Goal: Task Accomplishment & Management: Manage account settings

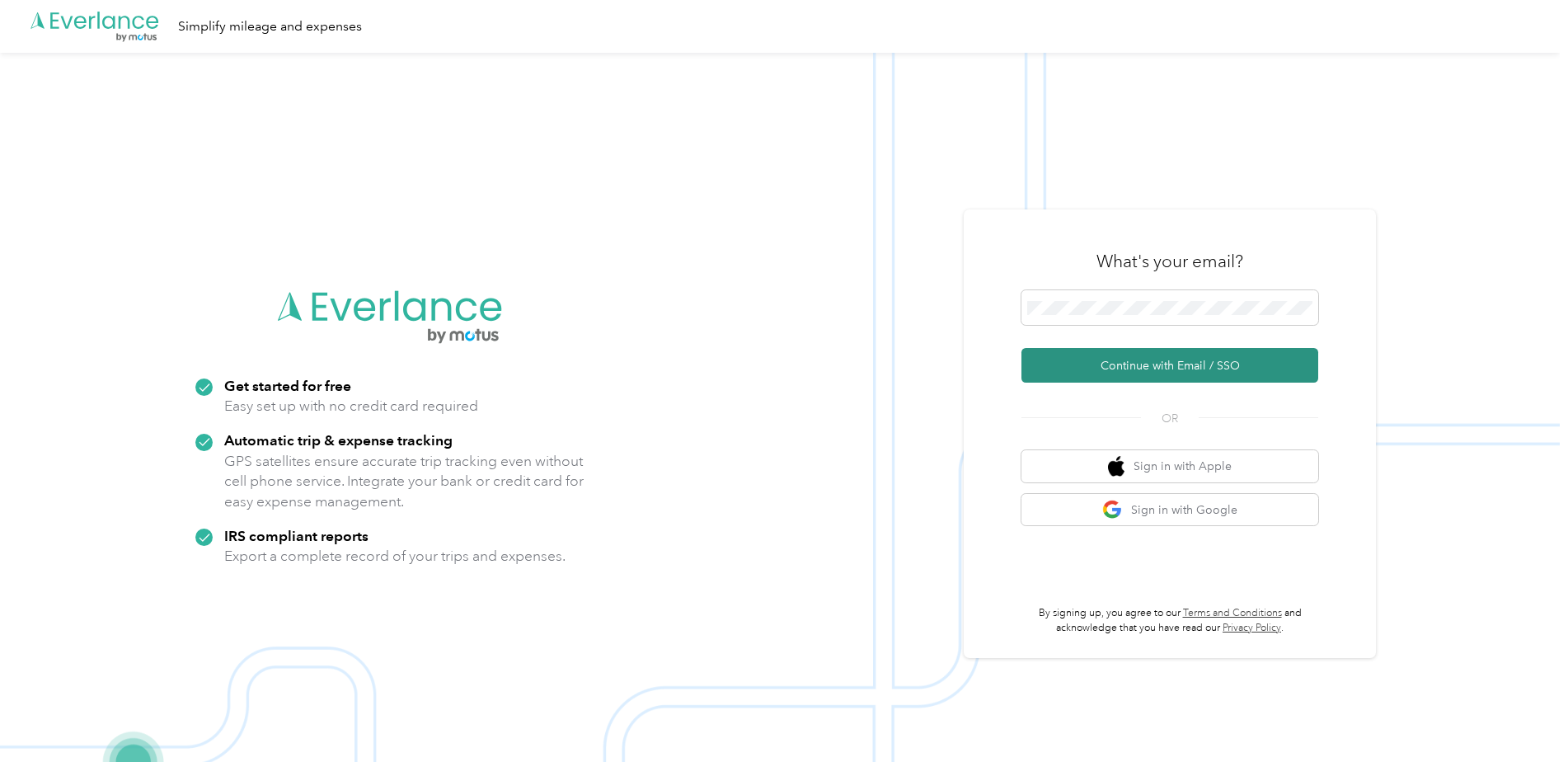
click at [1106, 362] on button "Continue with Email / SSO" at bounding box center [1169, 365] width 296 height 35
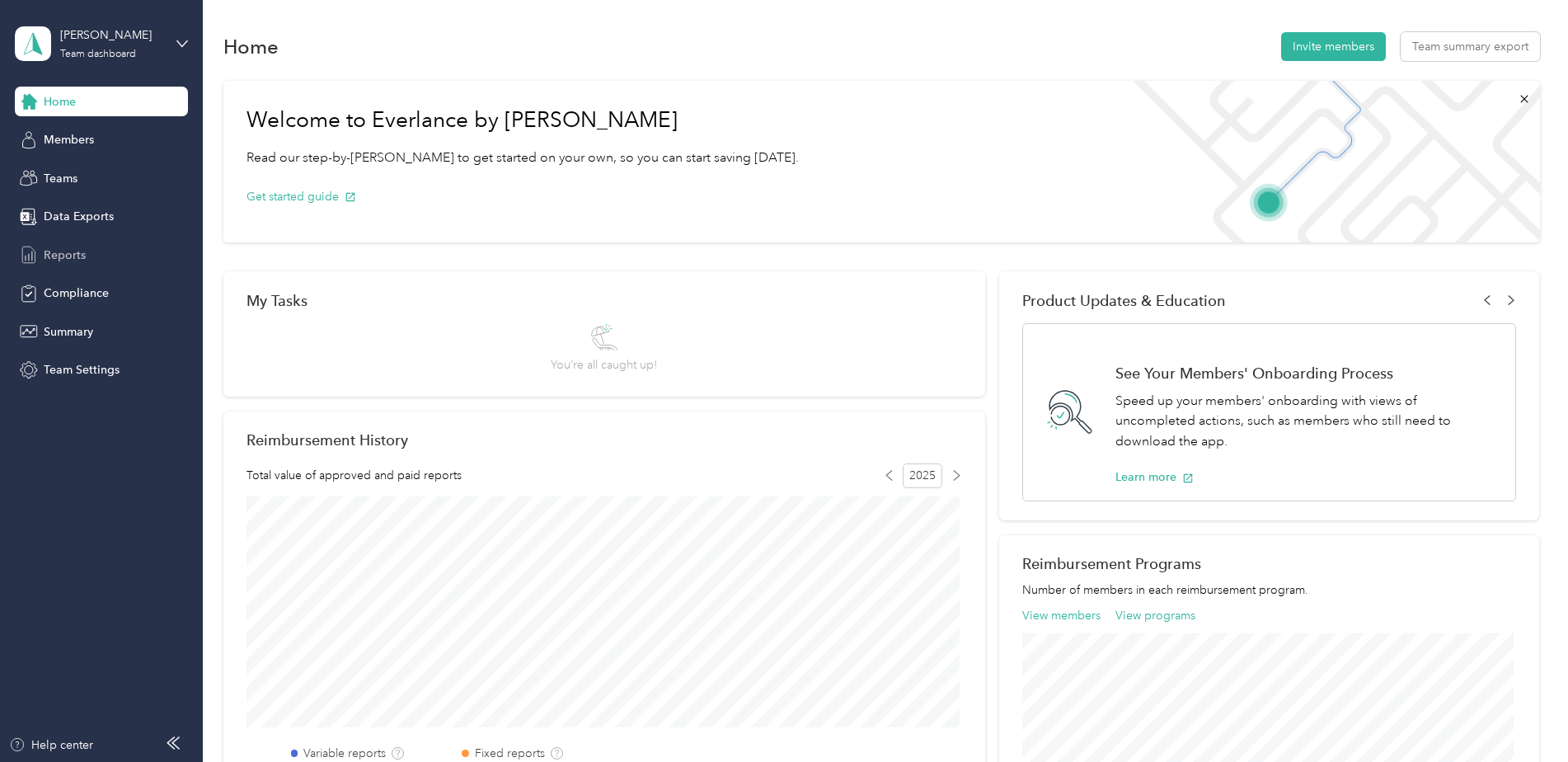
click at [71, 252] on span "Reports" at bounding box center [65, 255] width 42 height 17
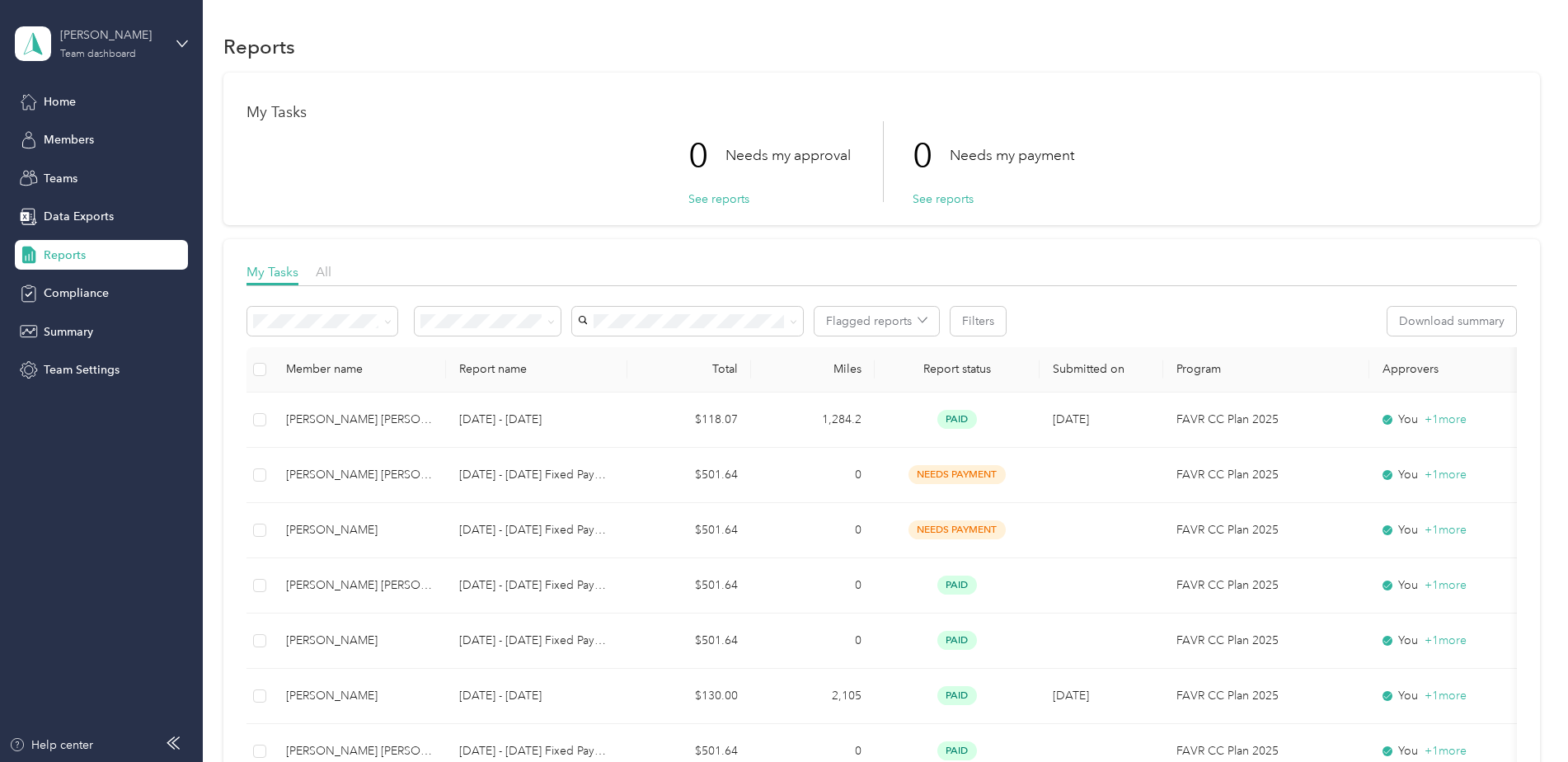
click at [110, 34] on div "[PERSON_NAME]" at bounding box center [112, 35] width 103 height 17
click at [101, 173] on div "Personal dashboard" at bounding box center [81, 173] width 104 height 17
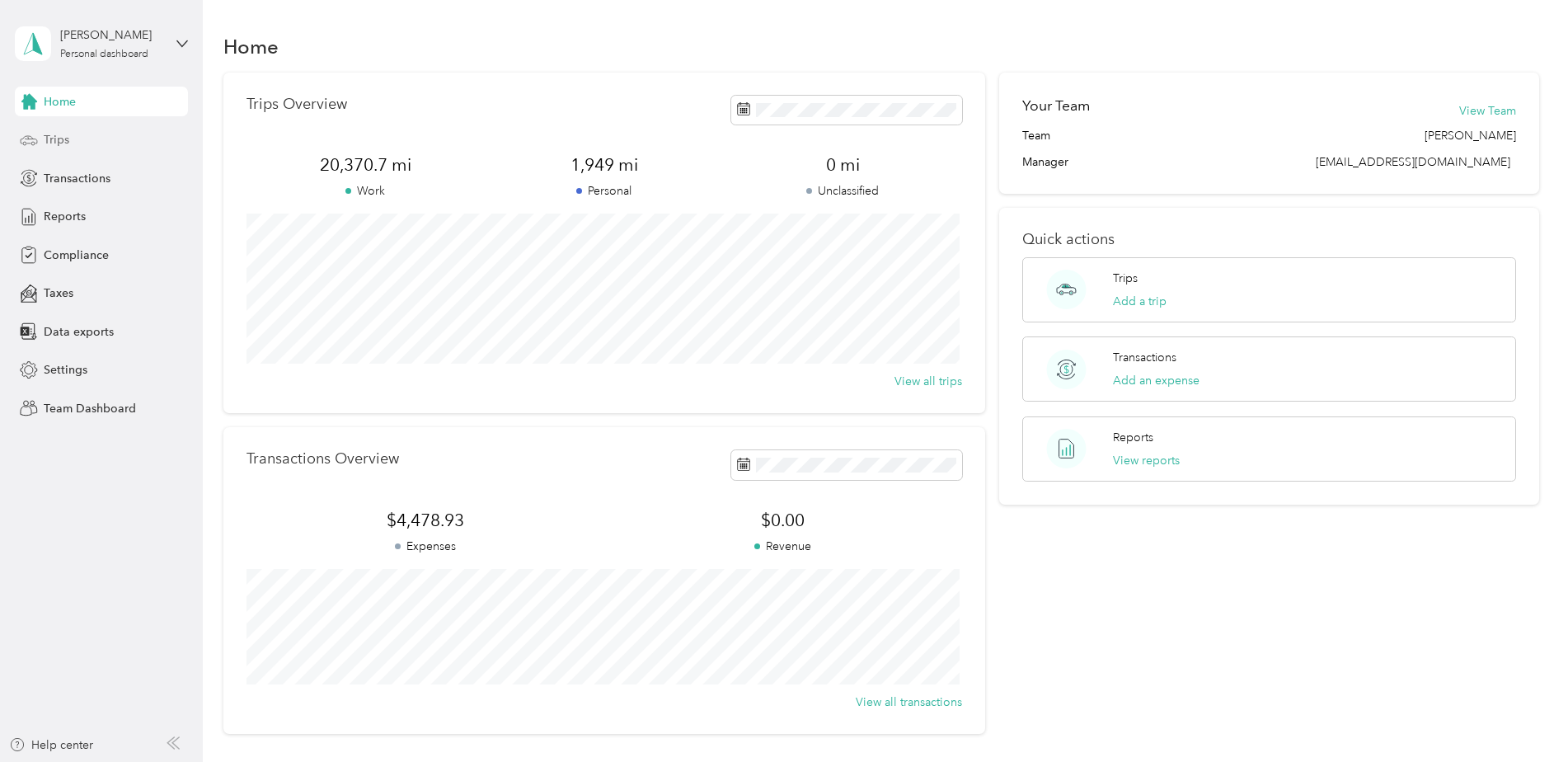
click at [61, 135] on span "Trips" at bounding box center [57, 140] width 26 height 17
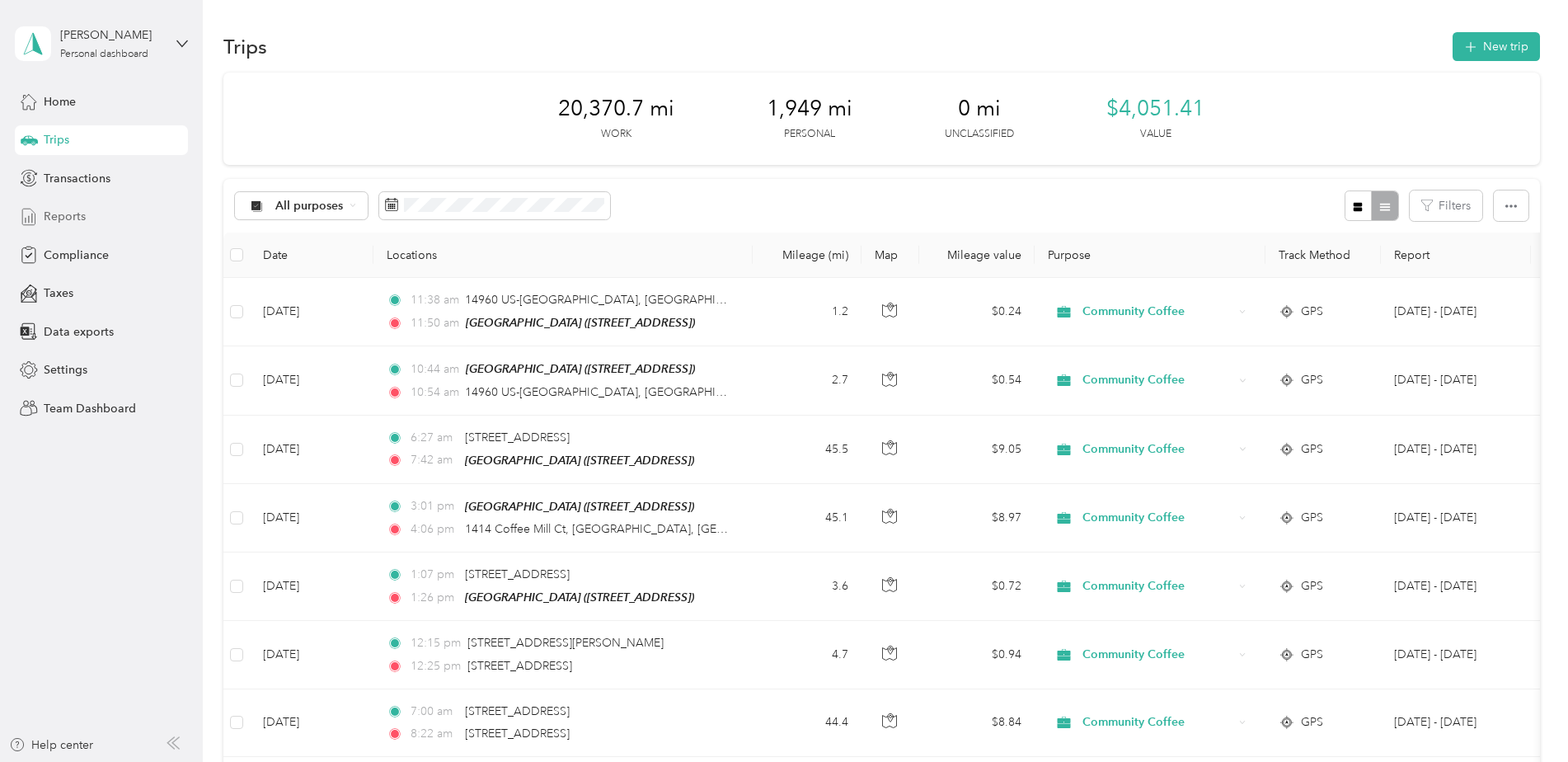
click at [85, 219] on div "Reports" at bounding box center [101, 217] width 173 height 29
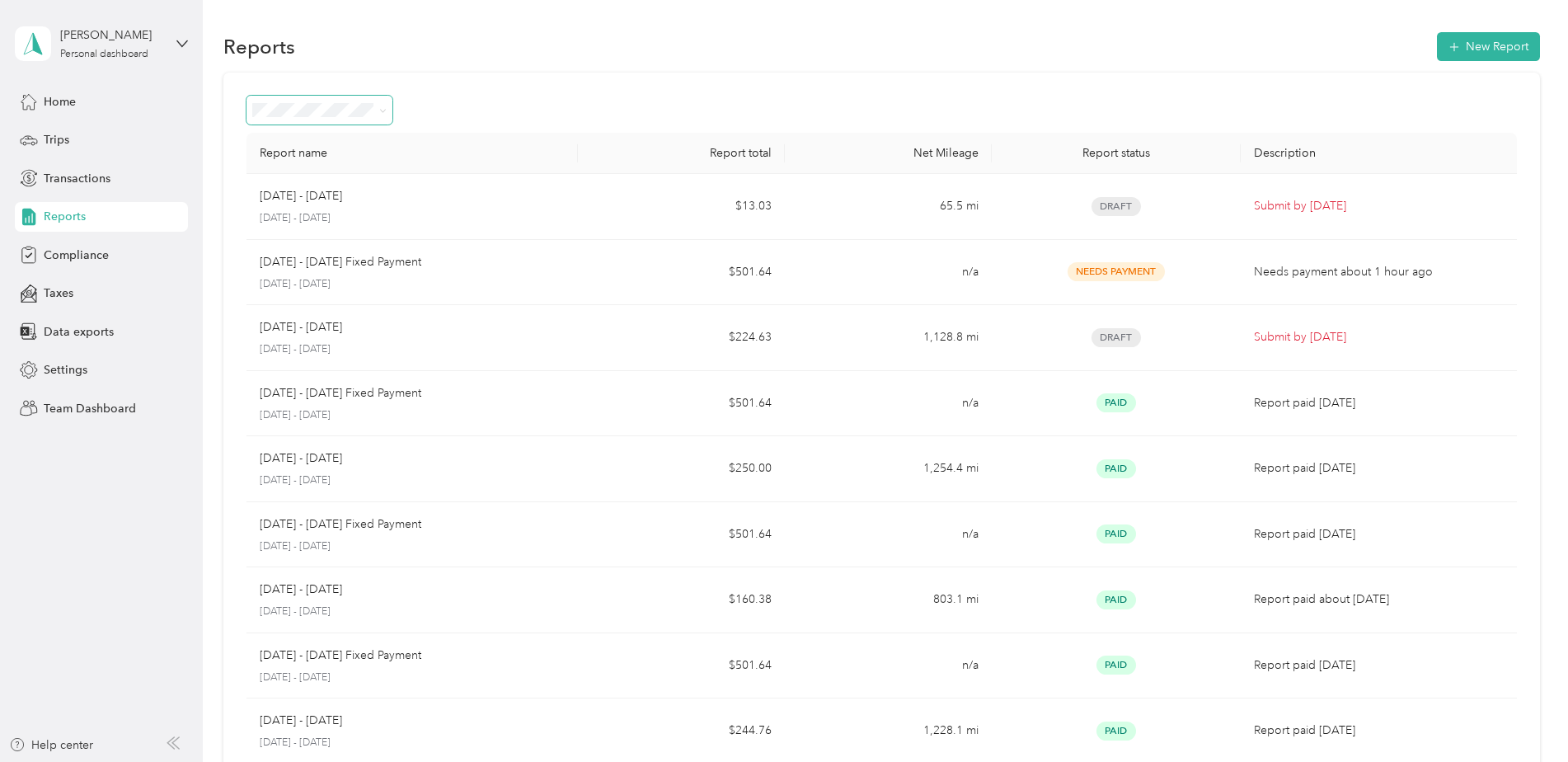
click at [380, 112] on icon at bounding box center [383, 111] width 7 height 7
click at [467, 94] on div "Report name Report total Net Mileage Report status Description [DATE] - [DATE] …" at bounding box center [882, 486] width 1317 height 827
click at [1461, 50] on button "New Report" at bounding box center [1488, 46] width 103 height 28
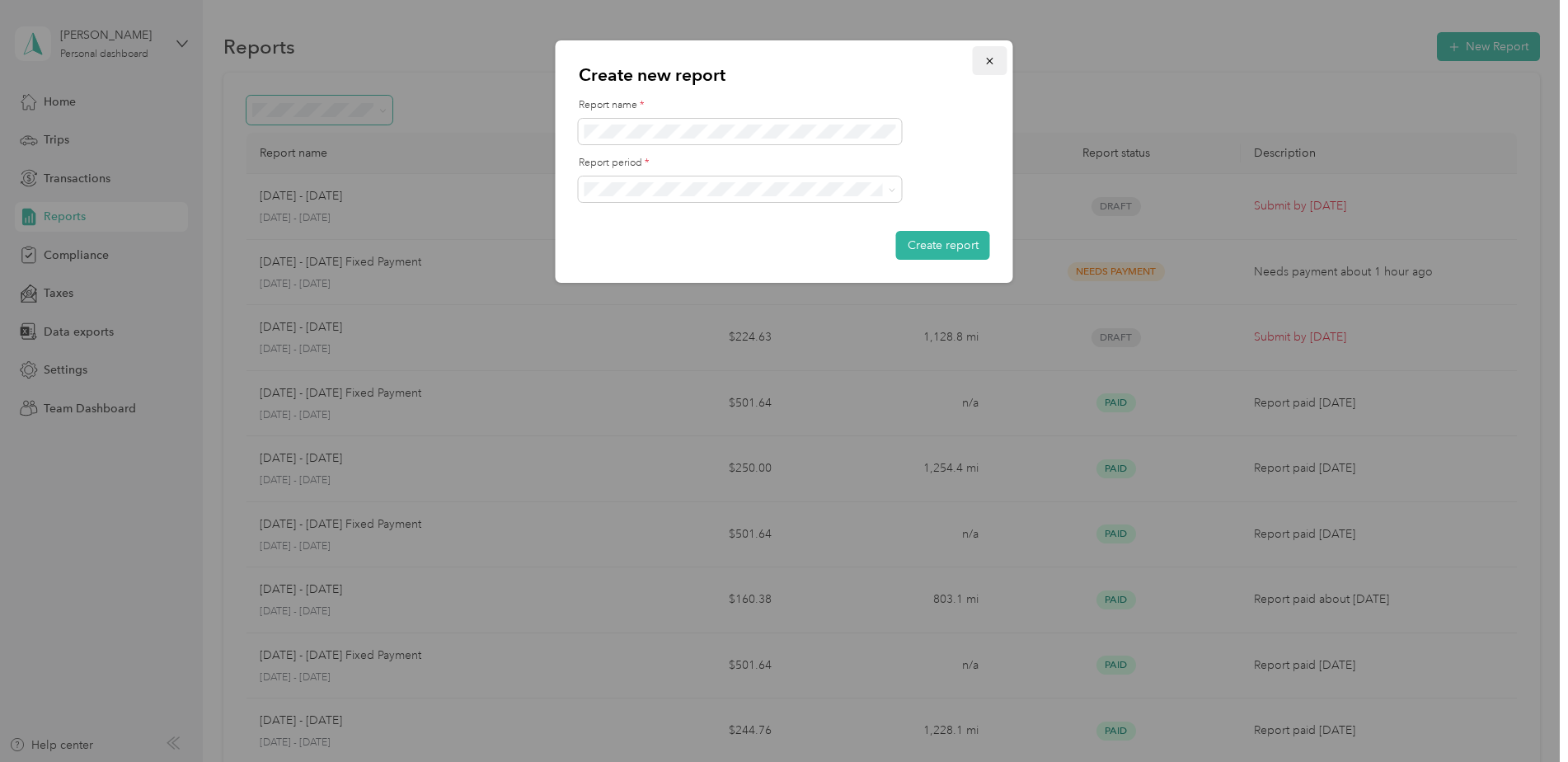
click at [986, 57] on icon "button" at bounding box center [990, 61] width 12 height 12
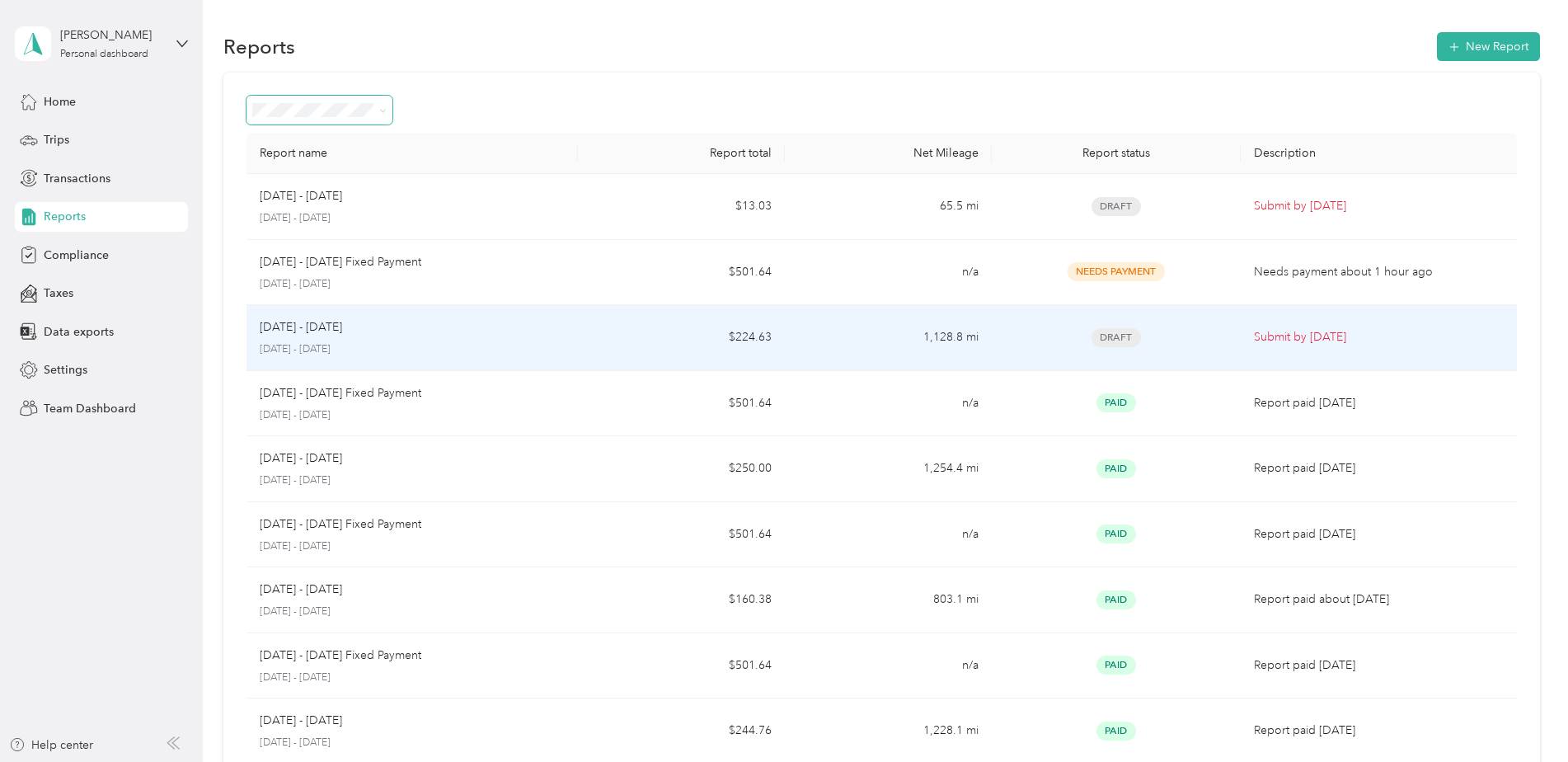
click at [550, 334] on div "[DATE] - [DATE]" at bounding box center [412, 328] width 305 height 18
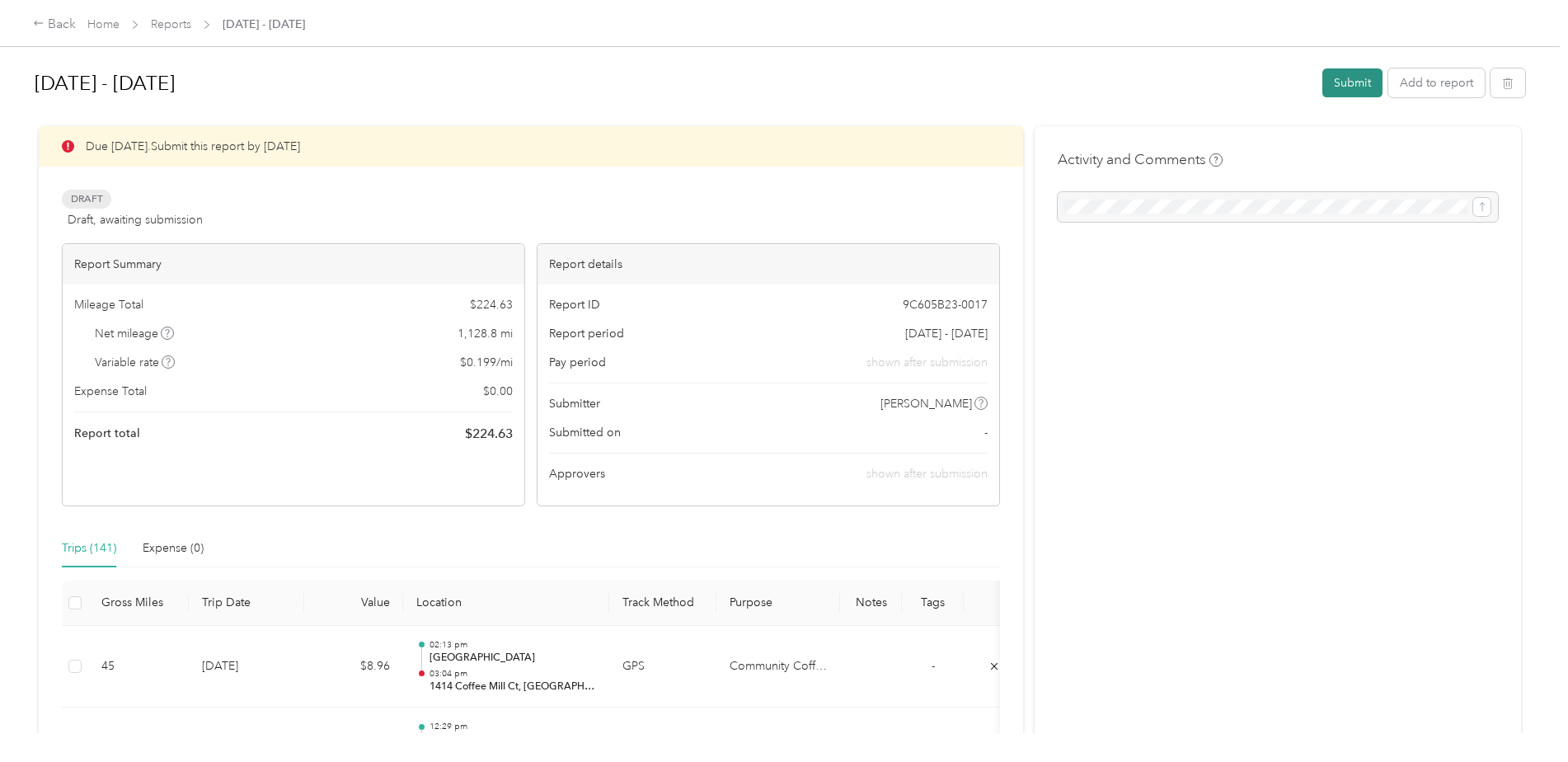
click at [1345, 84] on button "Submit" at bounding box center [1352, 83] width 61 height 28
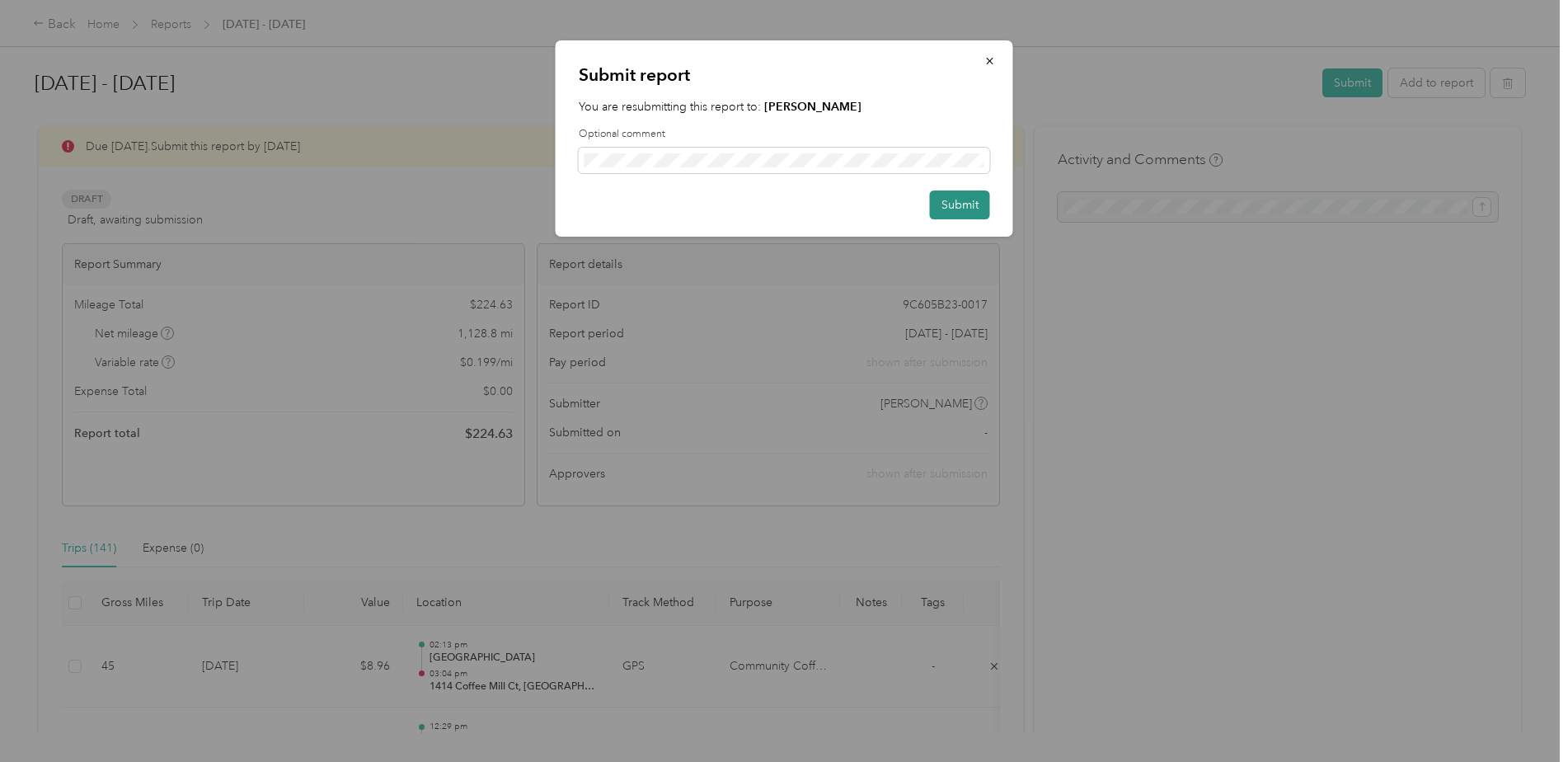
click at [955, 218] on button "Submit" at bounding box center [961, 205] width 61 height 28
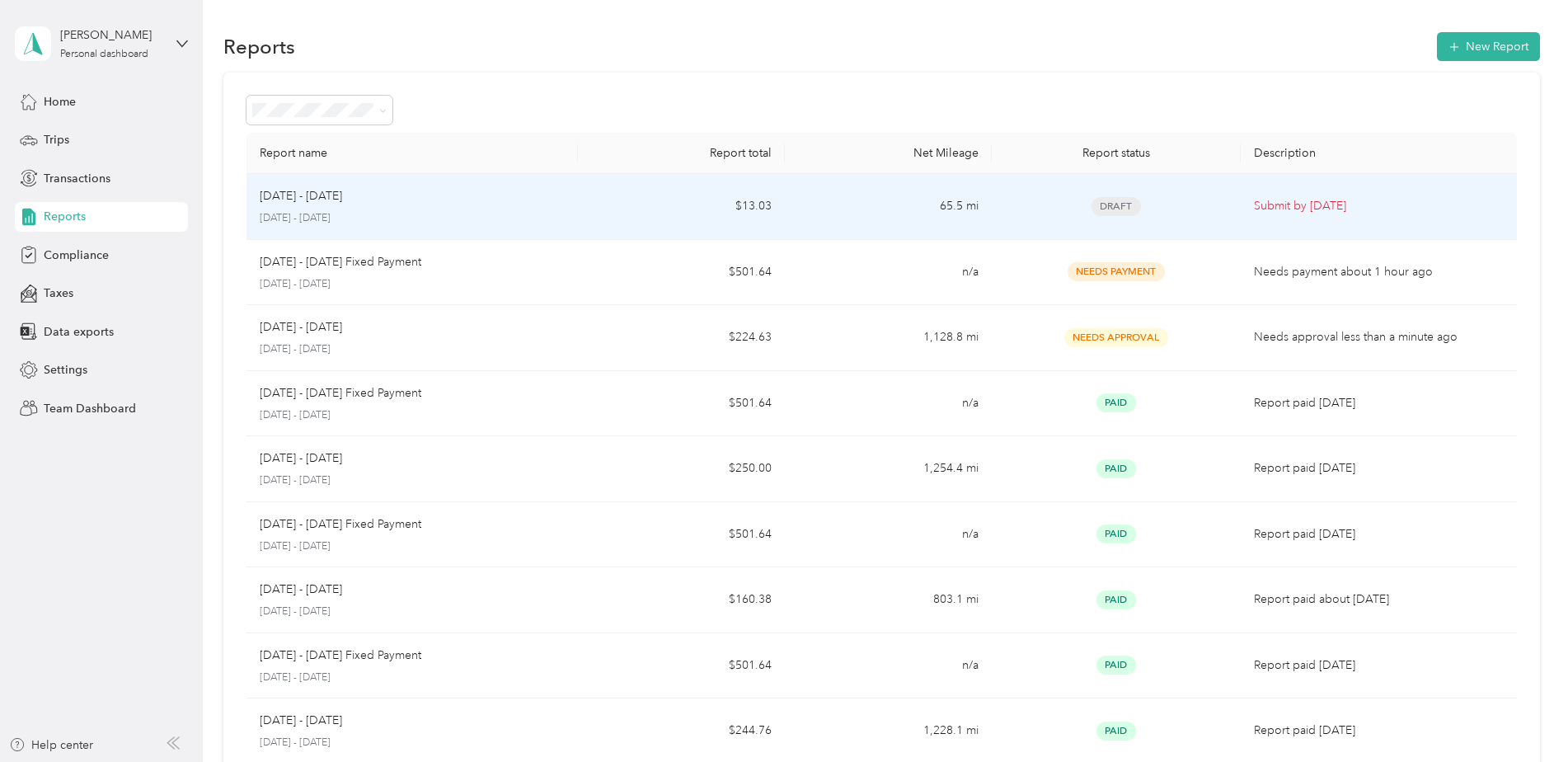
click at [532, 211] on p "[DATE] - [DATE]" at bounding box center [412, 219] width 305 height 15
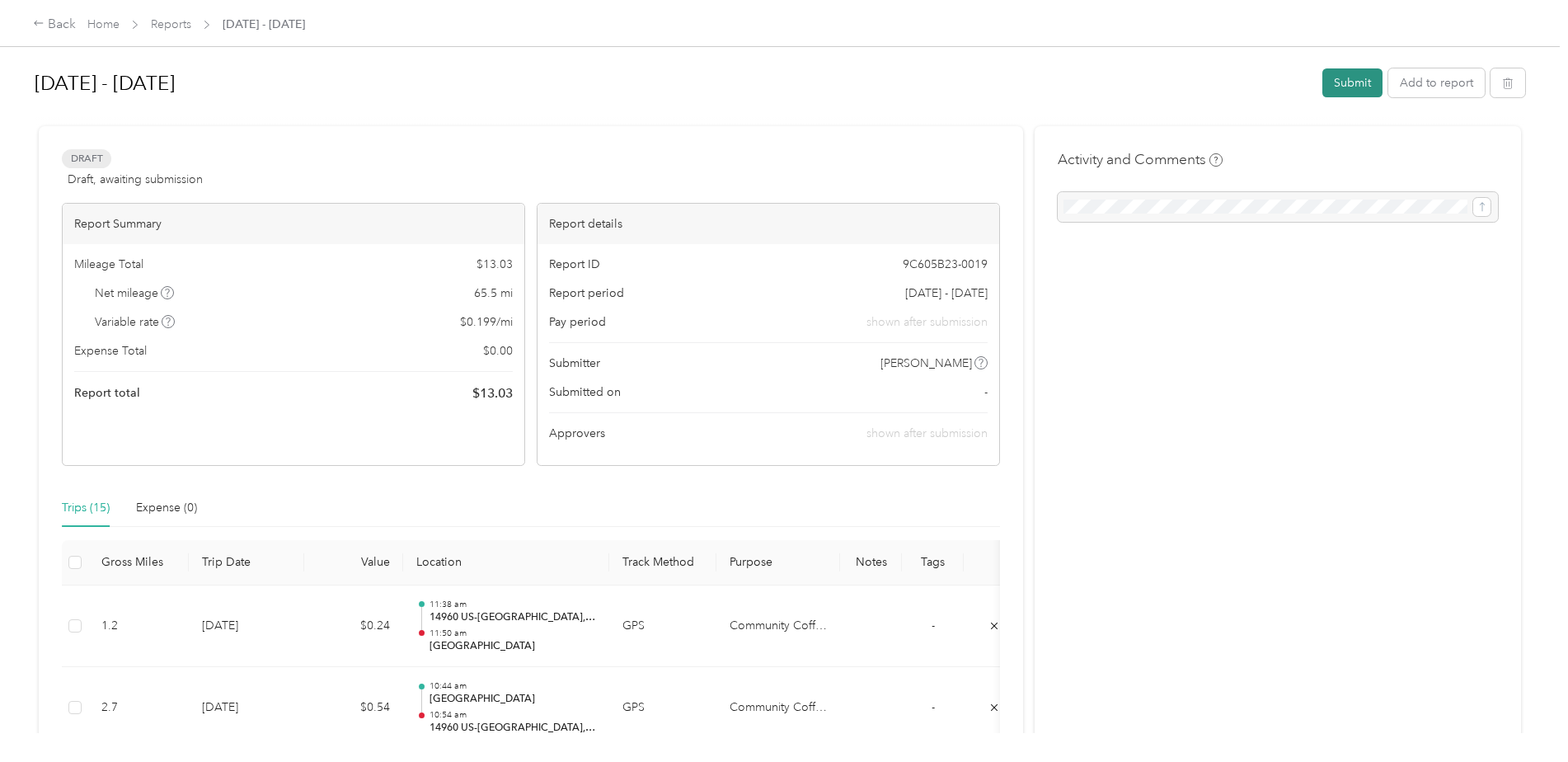
click at [1343, 79] on button "Submit" at bounding box center [1352, 83] width 61 height 28
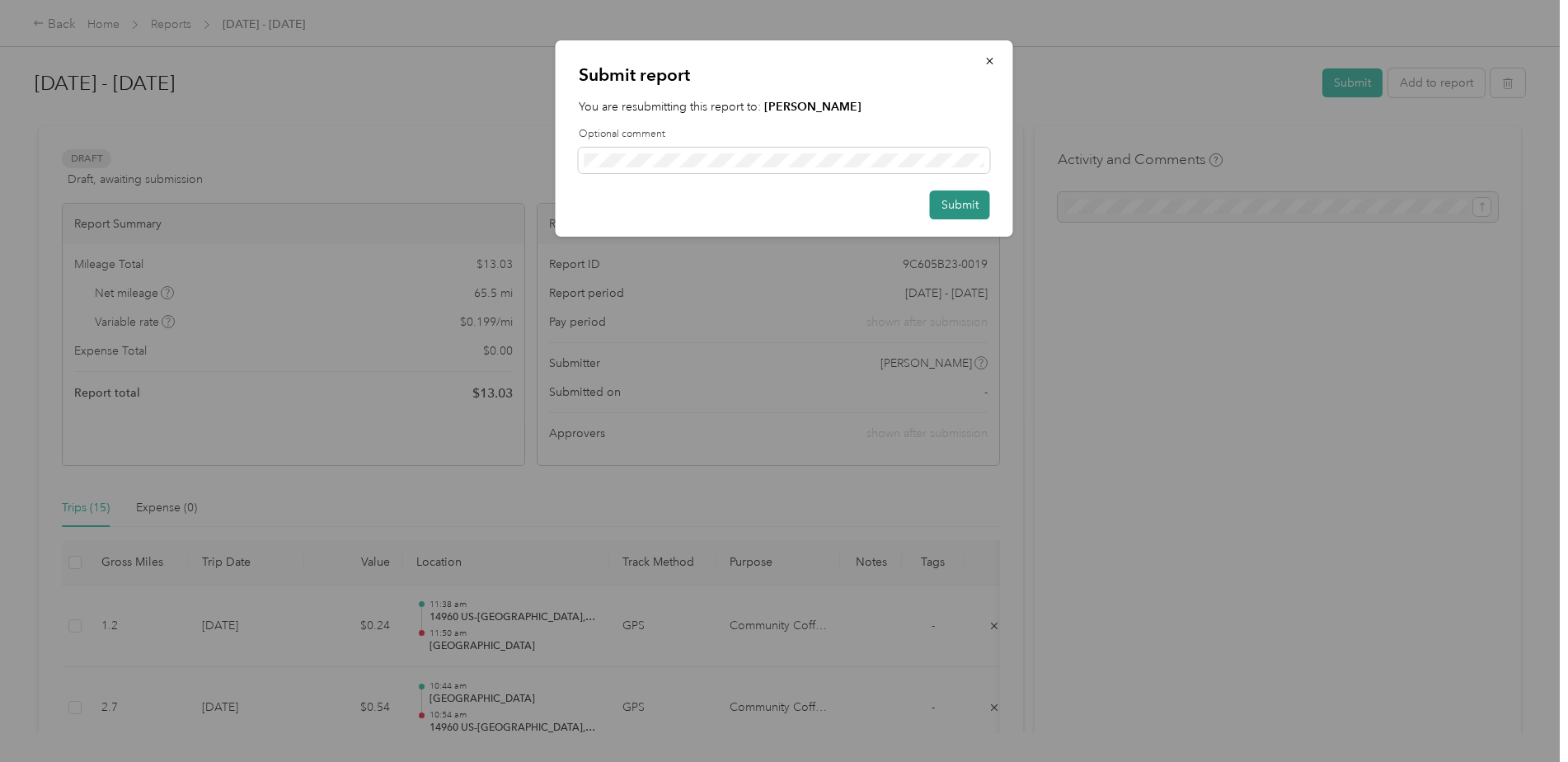
click at [943, 201] on button "Submit" at bounding box center [961, 205] width 61 height 28
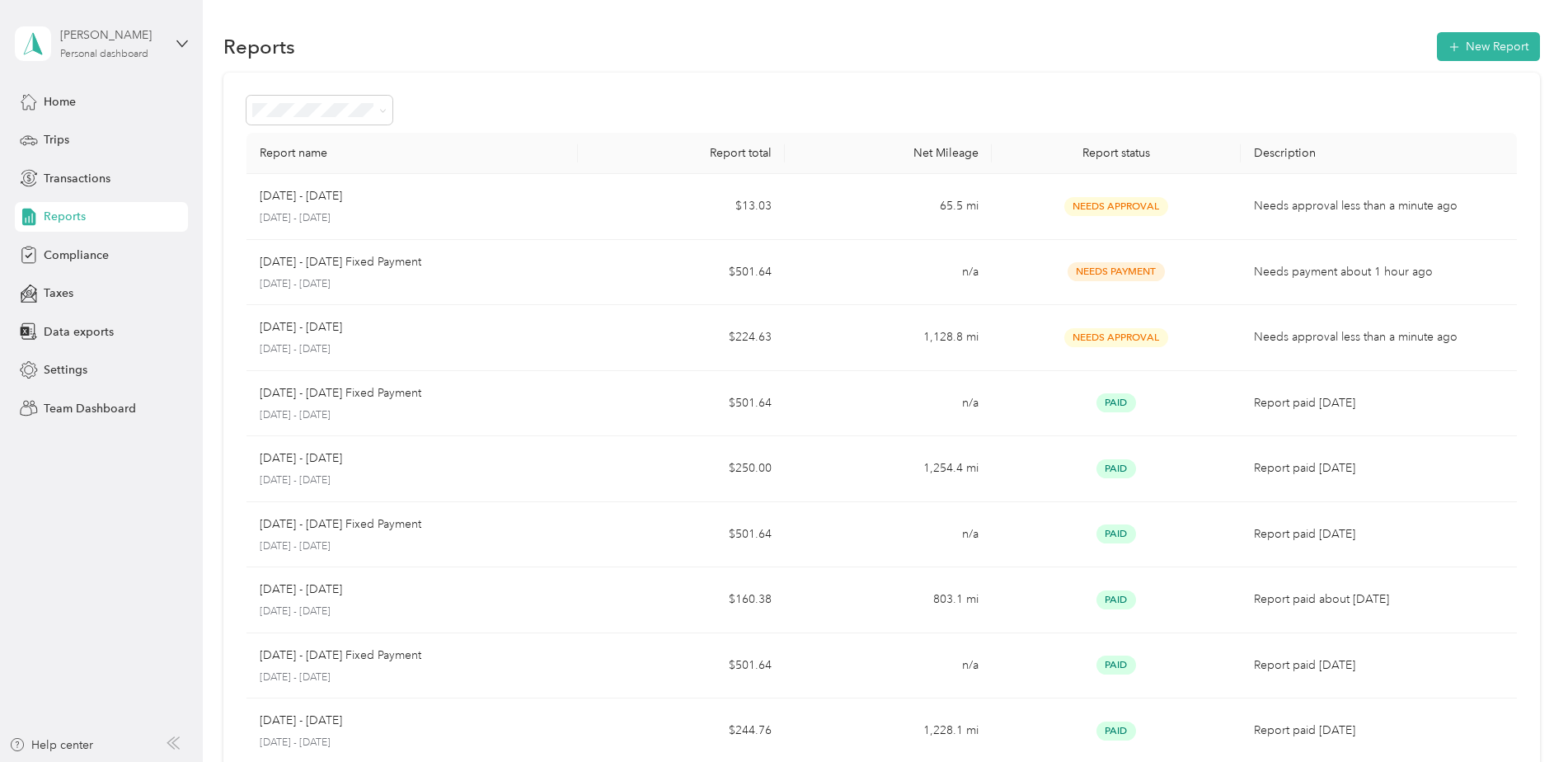
click at [72, 31] on div "[PERSON_NAME]" at bounding box center [112, 35] width 103 height 17
click at [77, 135] on div "Team dashboard" at bounding box center [73, 135] width 88 height 17
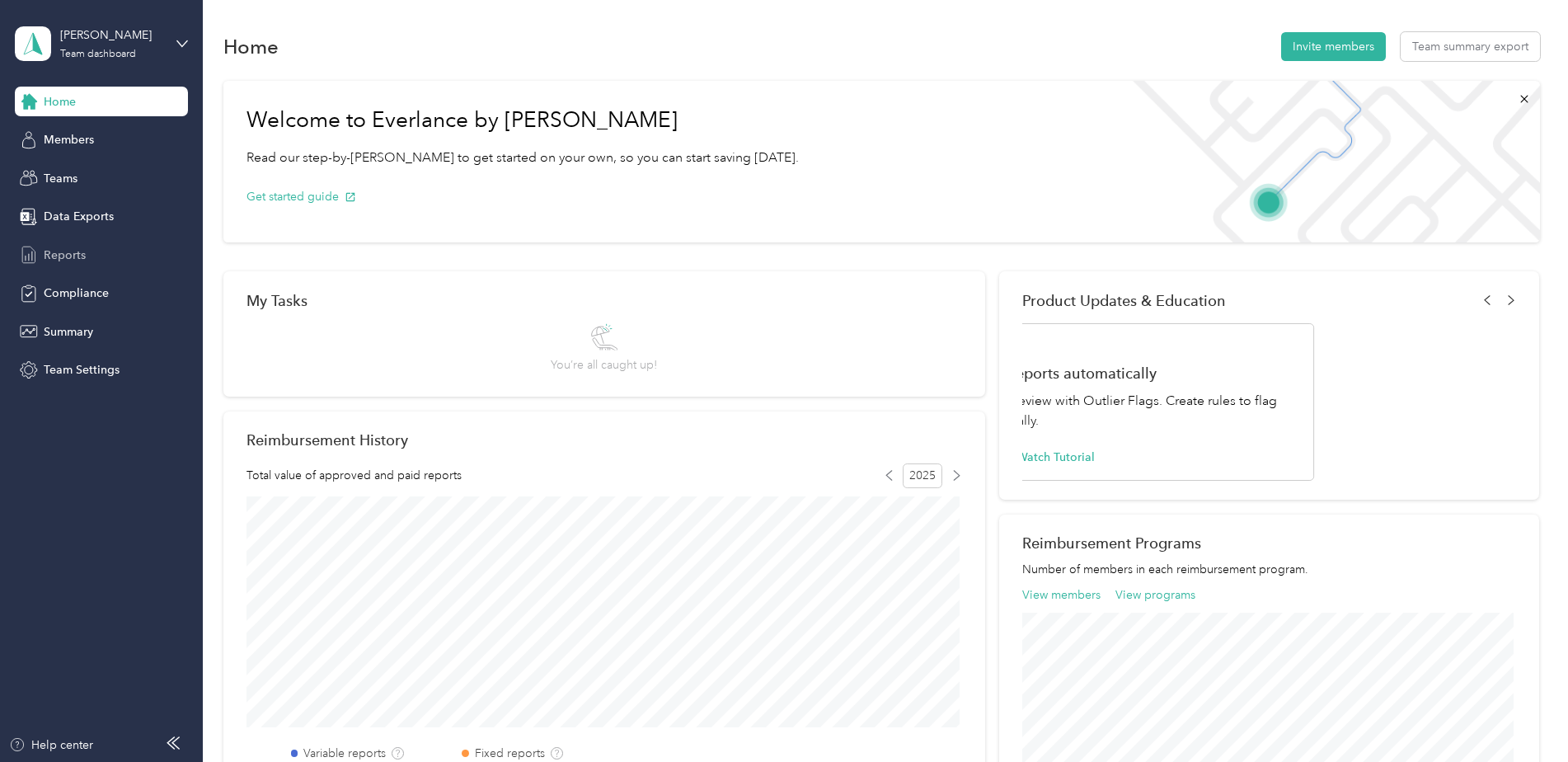
click at [116, 258] on div "Reports" at bounding box center [101, 254] width 173 height 29
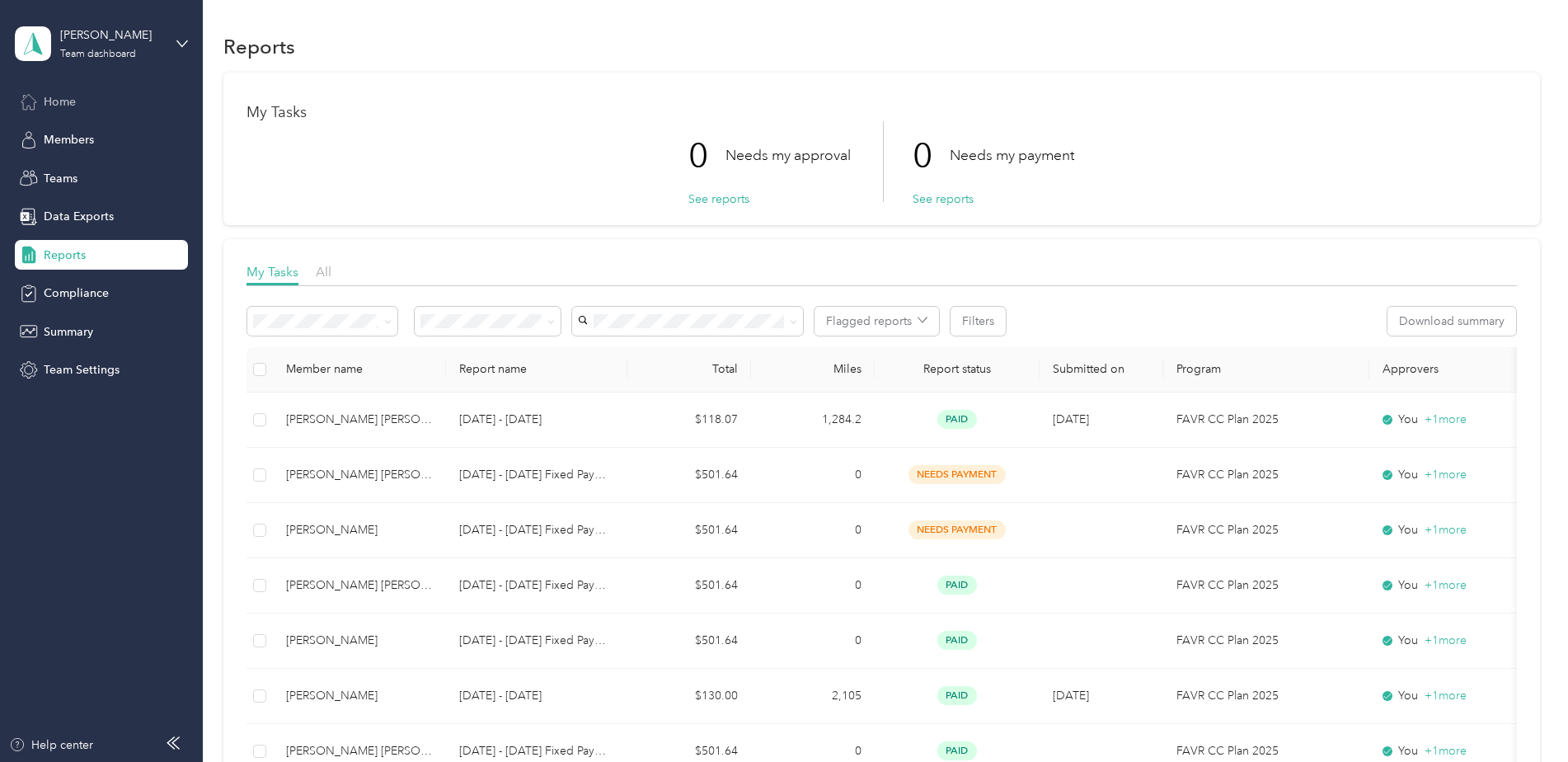
click at [87, 95] on div "Home" at bounding box center [101, 101] width 173 height 29
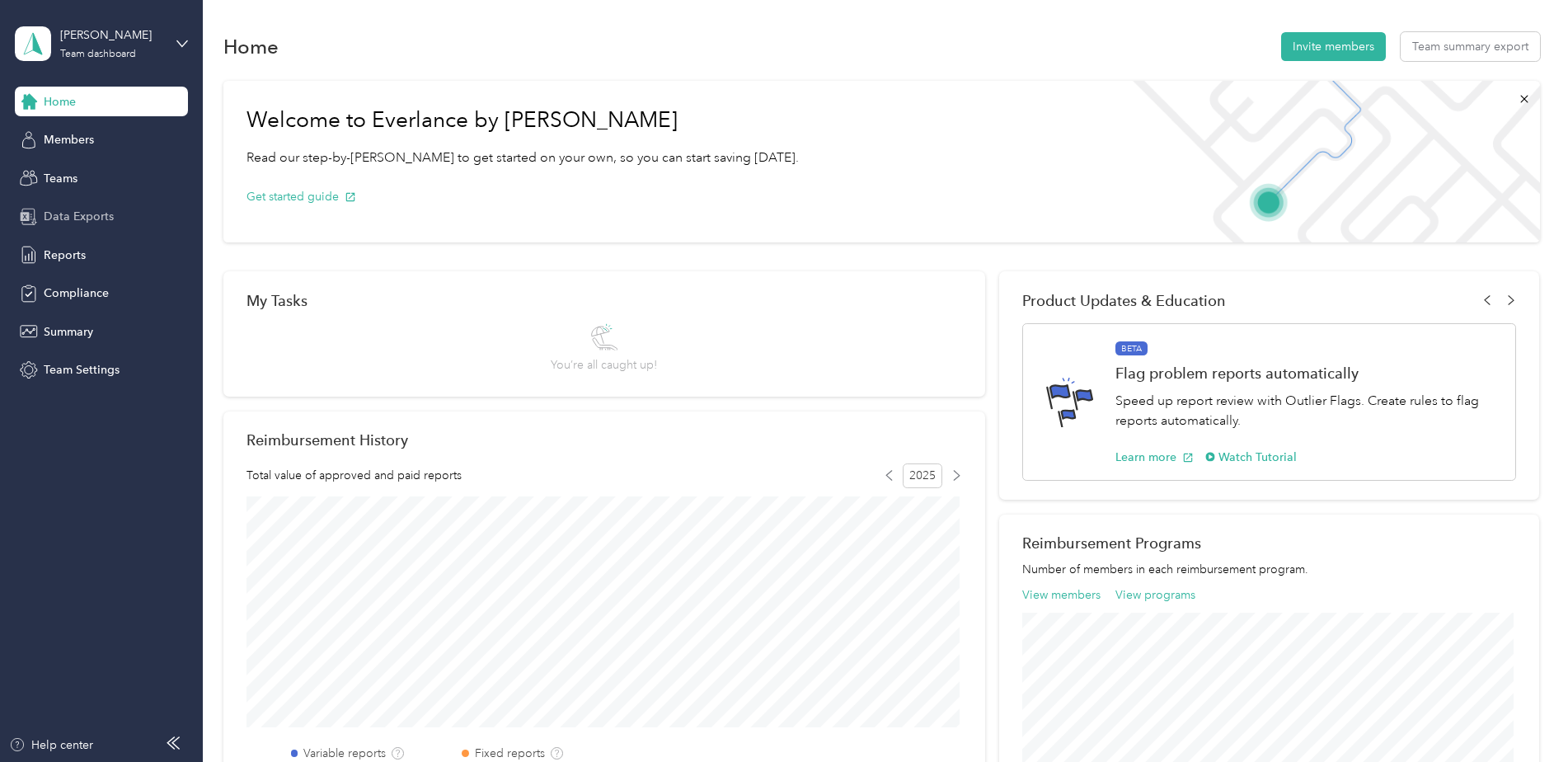
click at [78, 212] on span "Data Exports" at bounding box center [79, 216] width 70 height 17
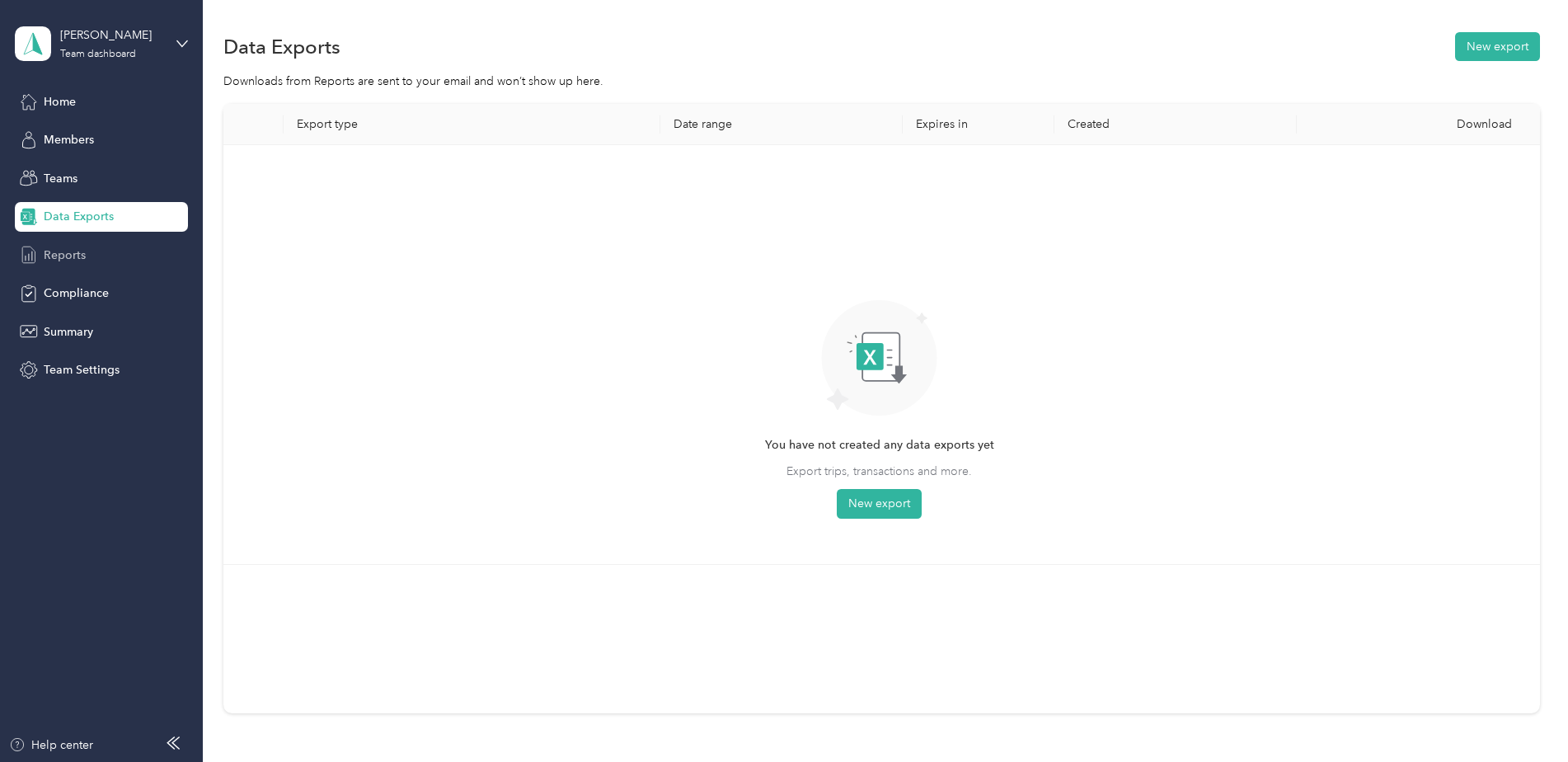
click at [64, 257] on span "Reports" at bounding box center [65, 255] width 42 height 17
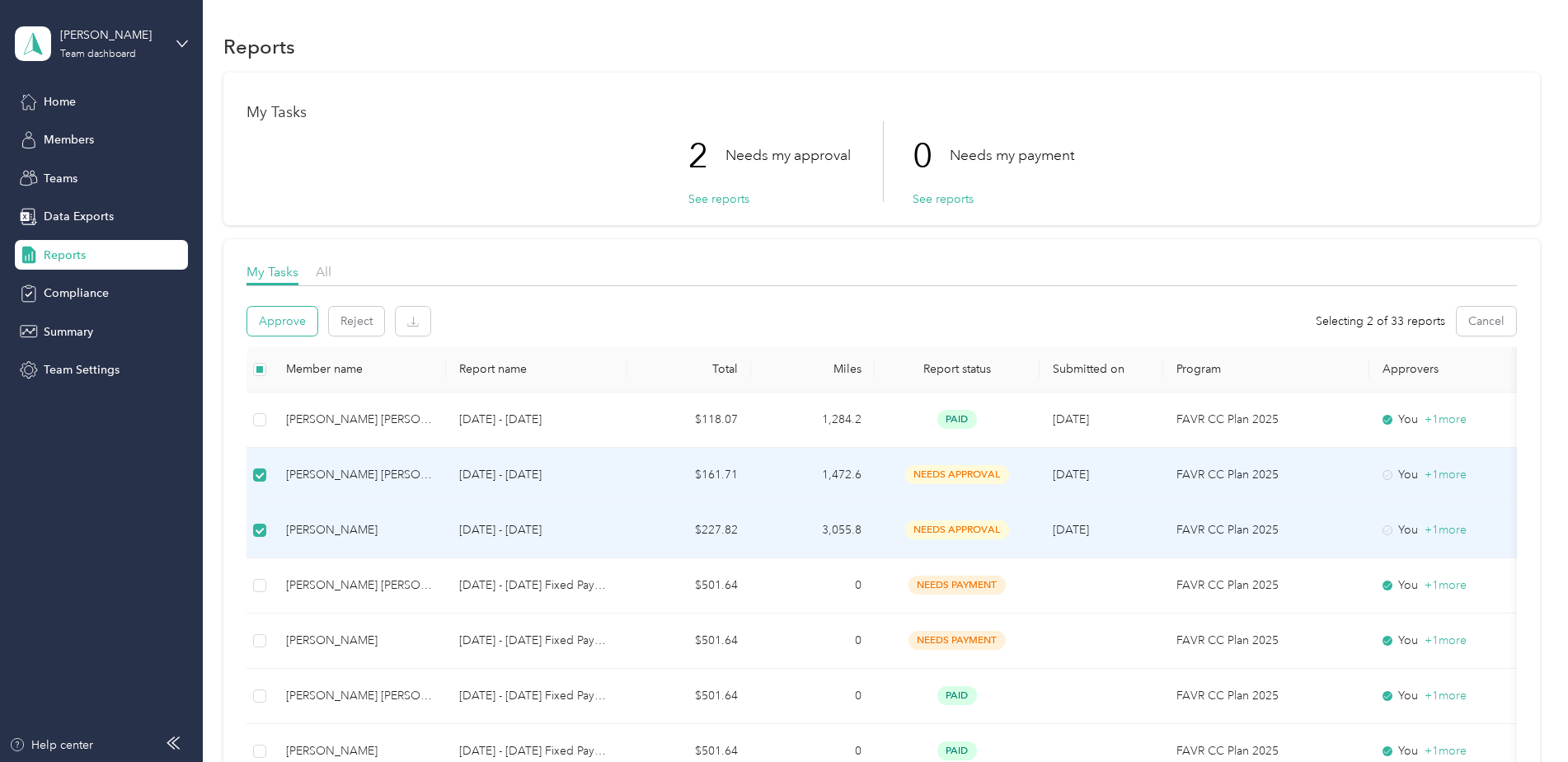
click at [271, 327] on button "Approve" at bounding box center [283, 320] width 70 height 28
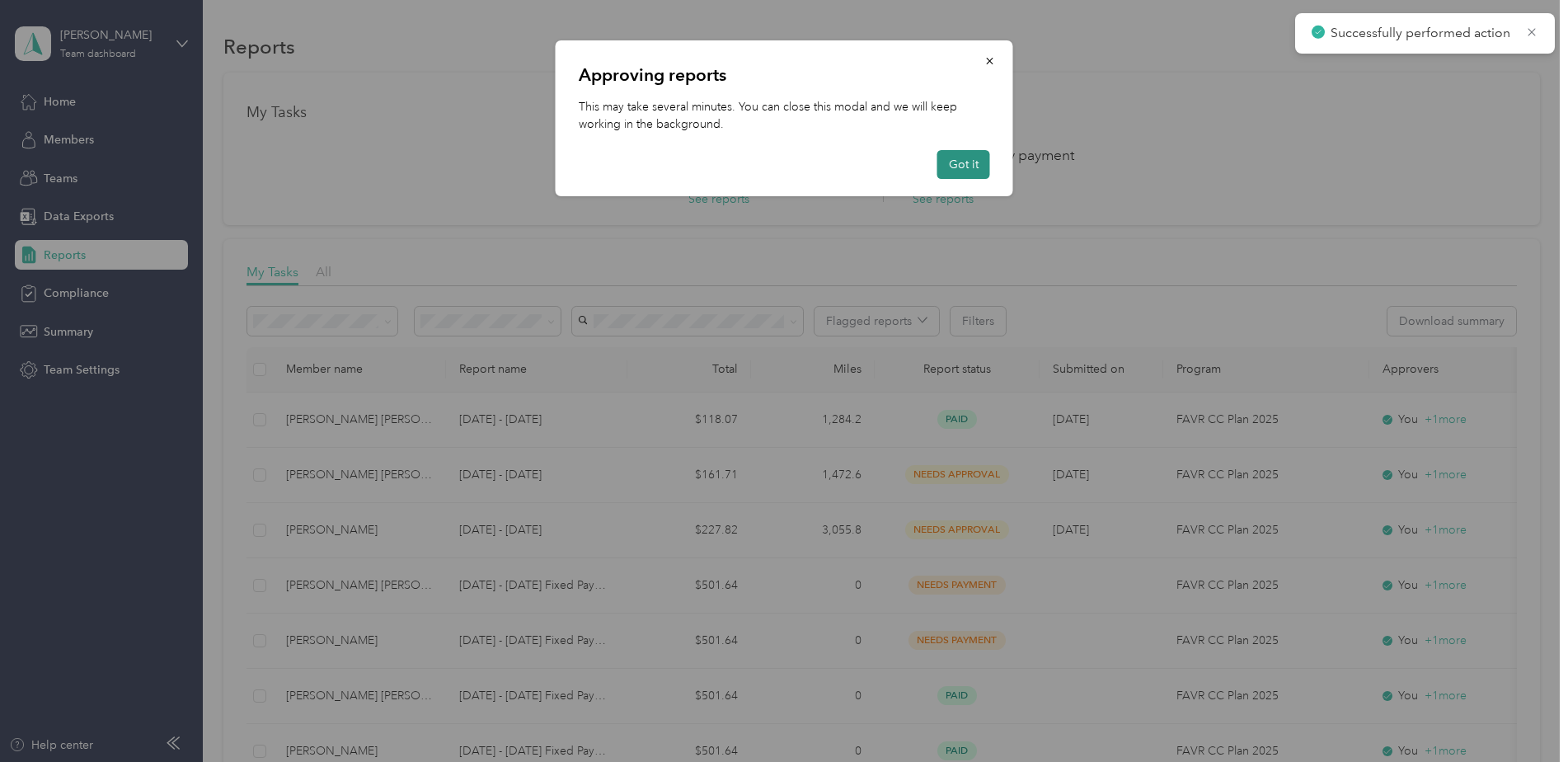
click at [977, 173] on button "Got it" at bounding box center [964, 164] width 53 height 28
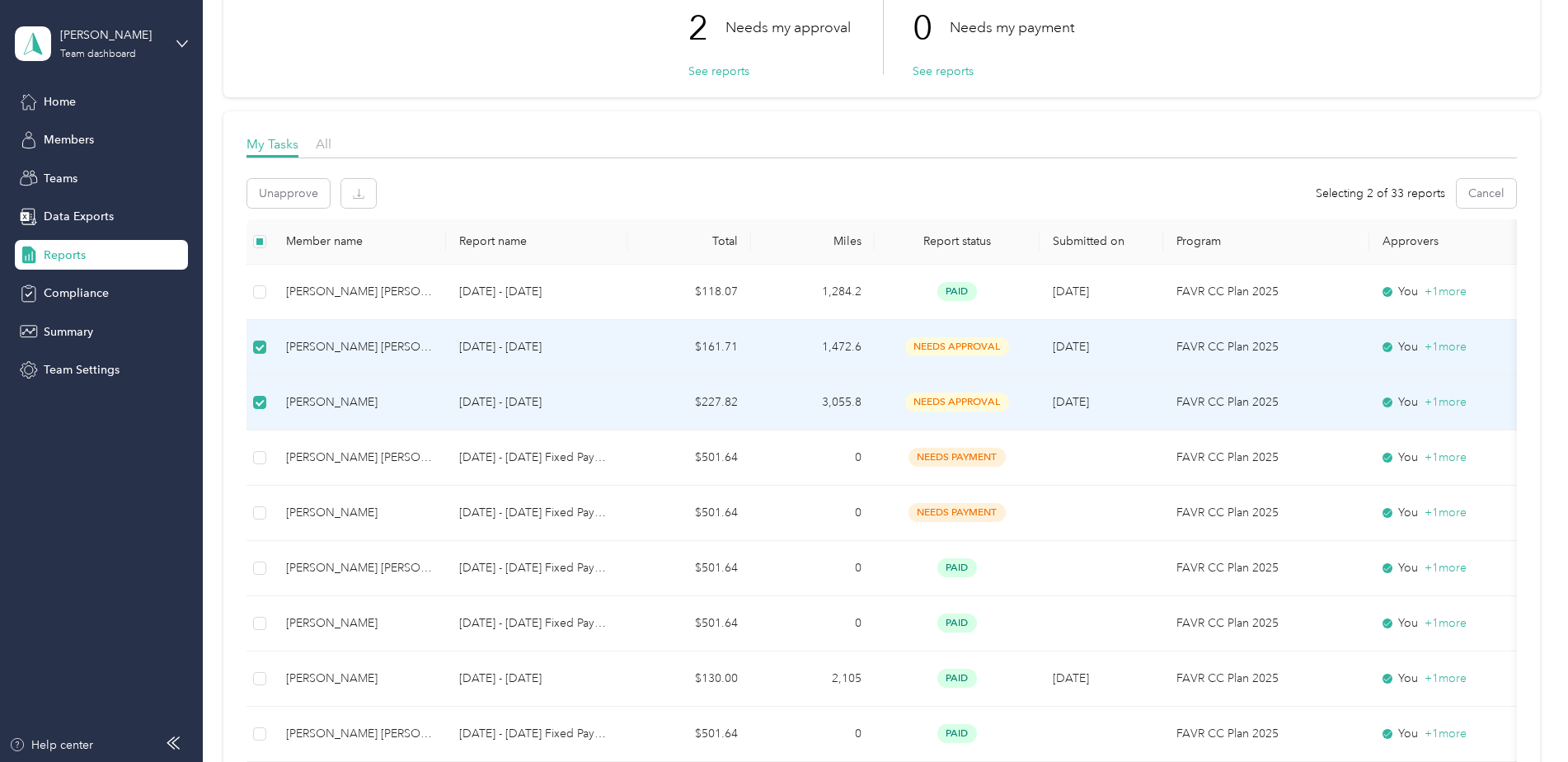
scroll to position [248, 0]
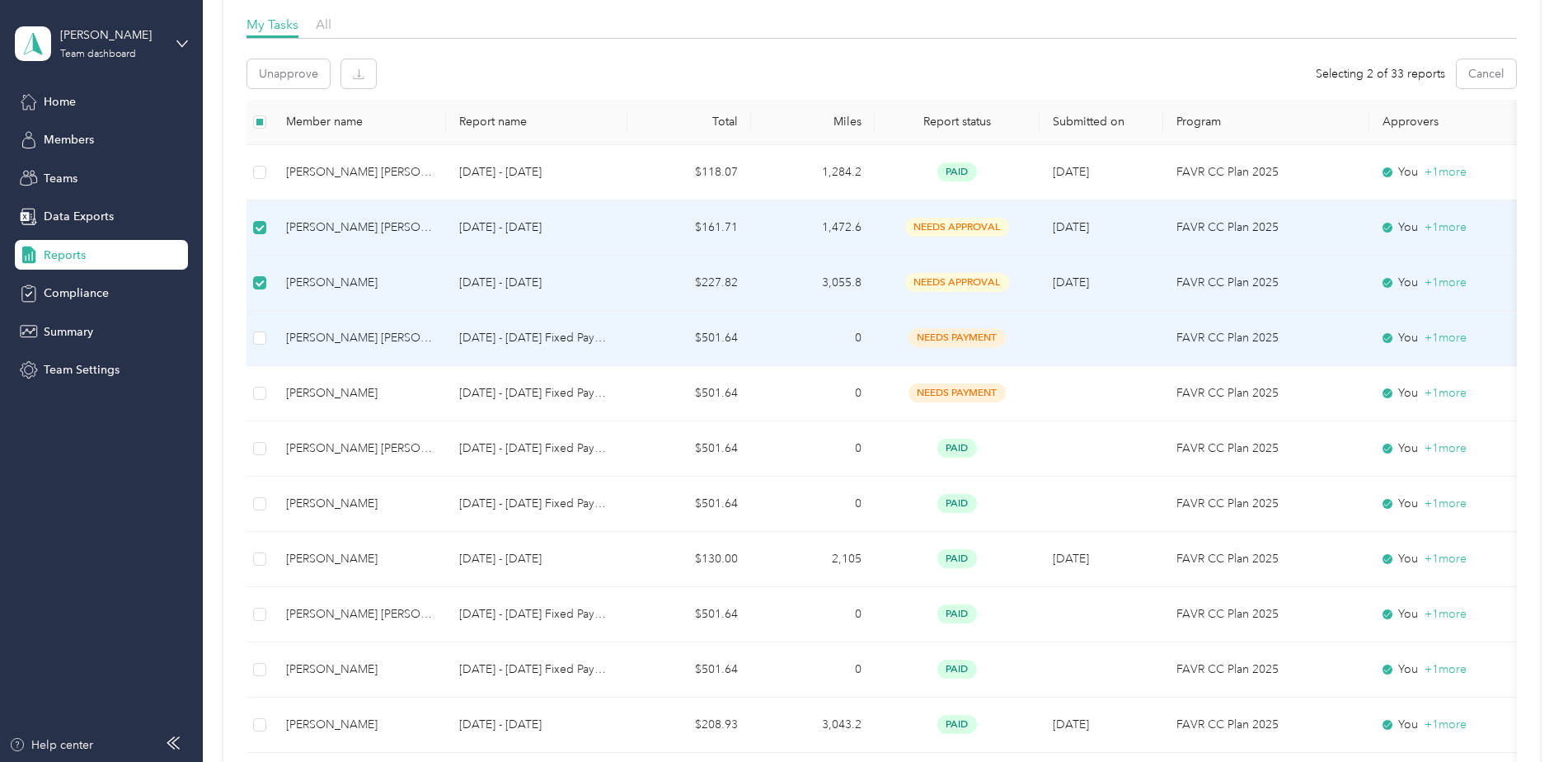
click at [1087, 353] on td at bounding box center [1101, 339] width 124 height 55
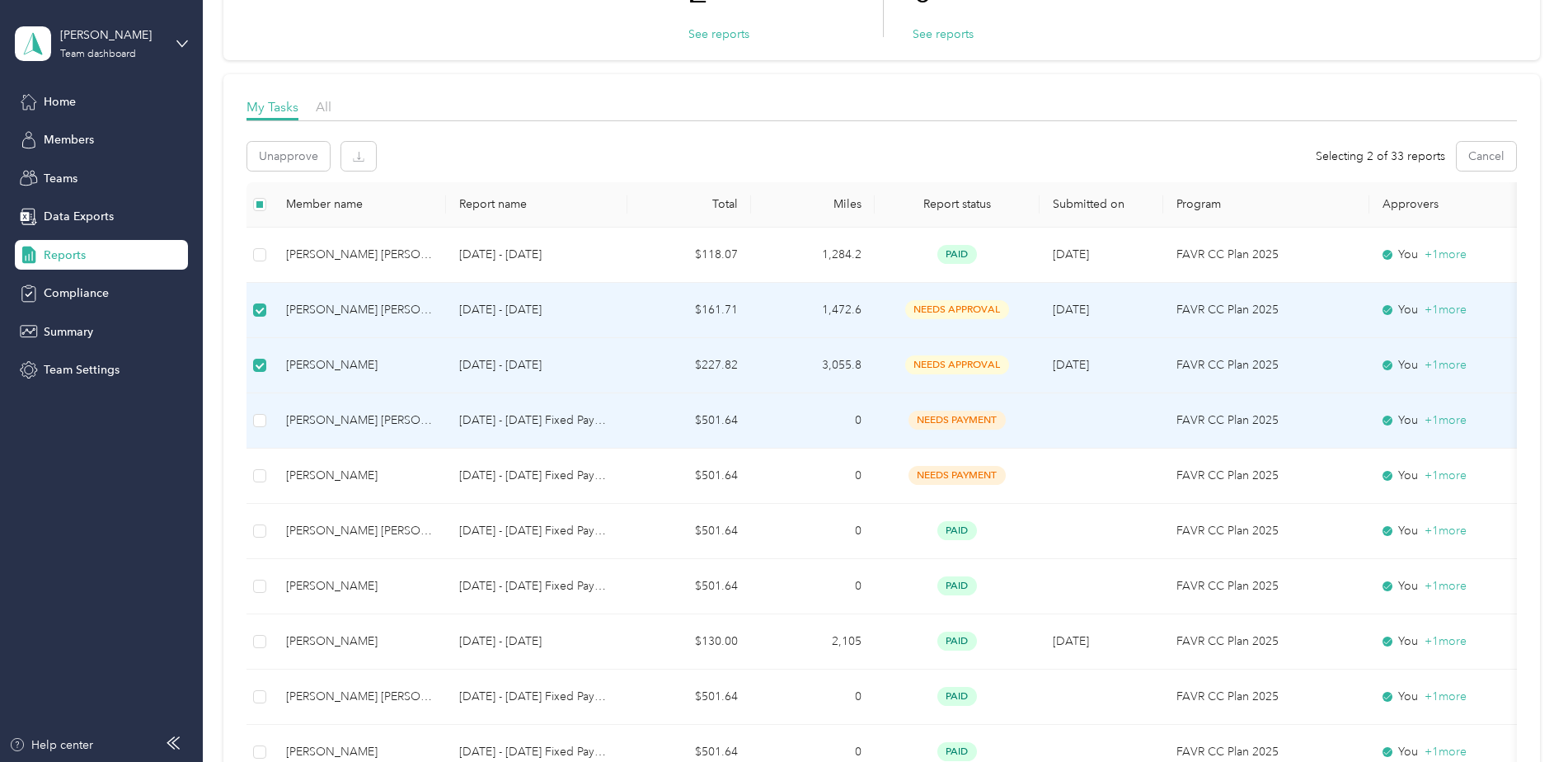
scroll to position [0, 0]
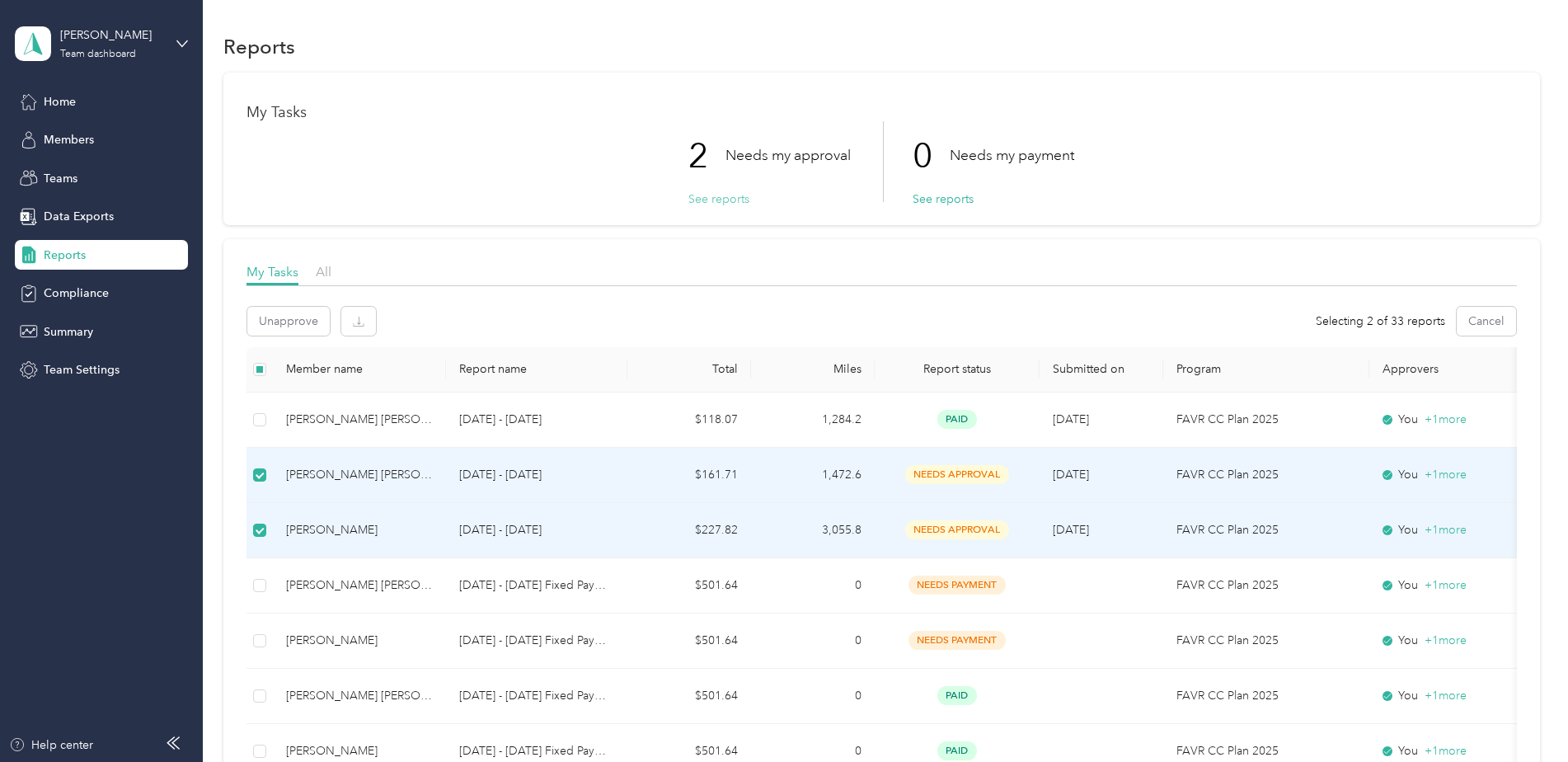
click at [719, 199] on button "See reports" at bounding box center [718, 199] width 61 height 17
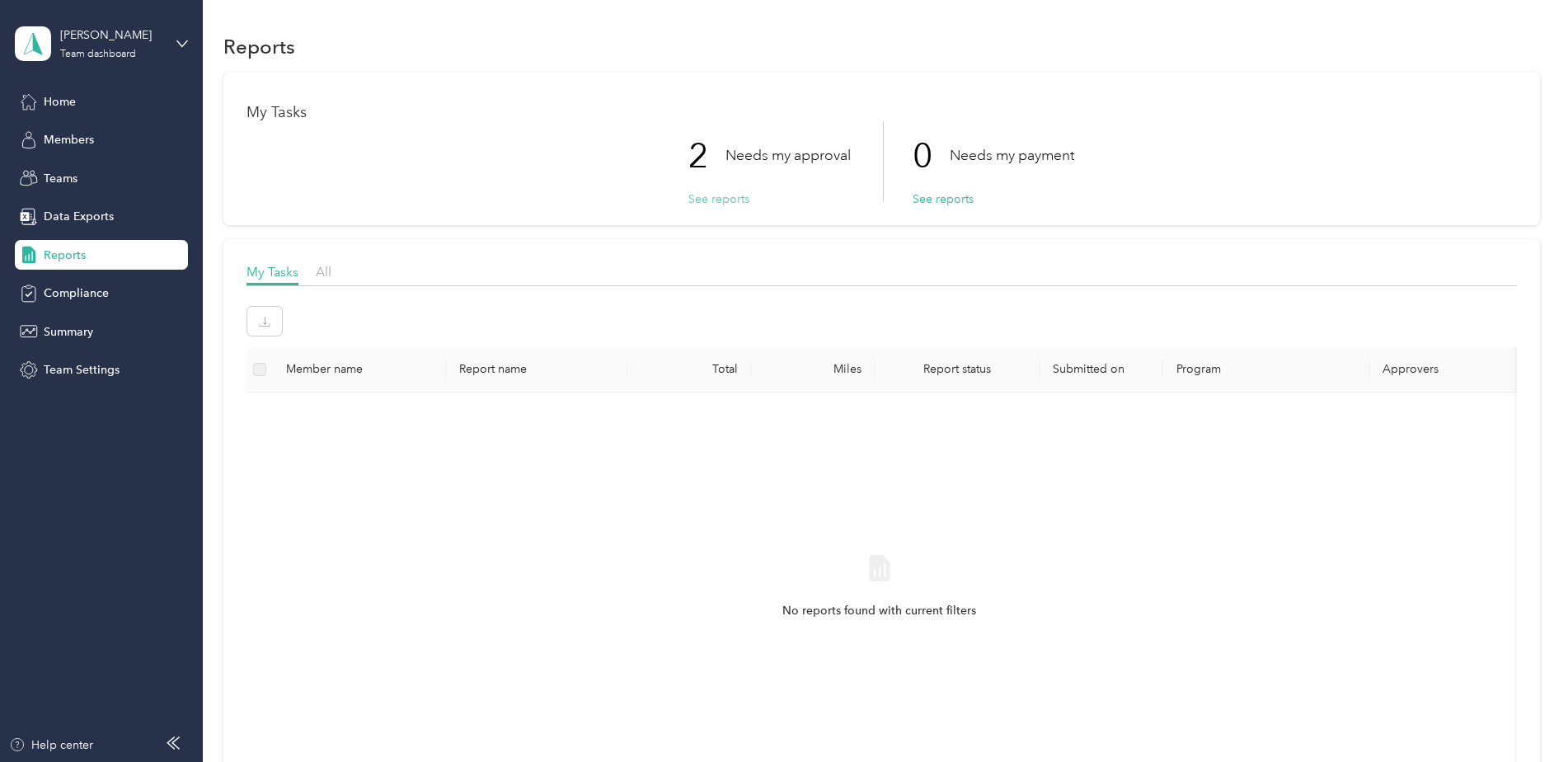
click at [711, 199] on button "See reports" at bounding box center [718, 199] width 61 height 17
click at [65, 257] on span "Reports" at bounding box center [65, 255] width 42 height 17
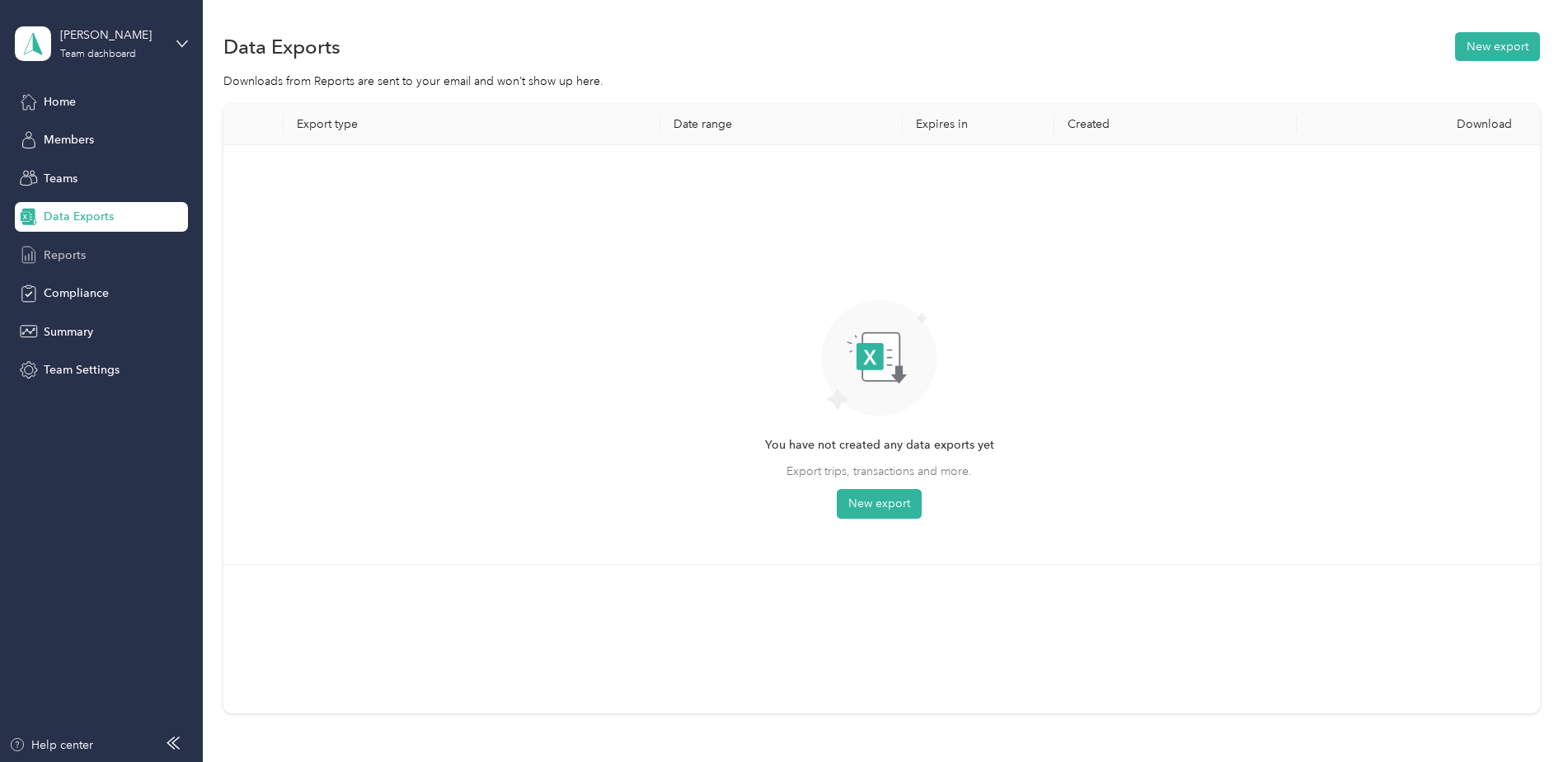
click at [50, 254] on span "Reports" at bounding box center [65, 255] width 42 height 17
